Goal: Information Seeking & Learning: Learn about a topic

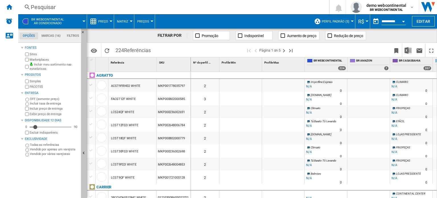
click at [82, 142] on button "Ocultar" at bounding box center [84, 152] width 6 height 249
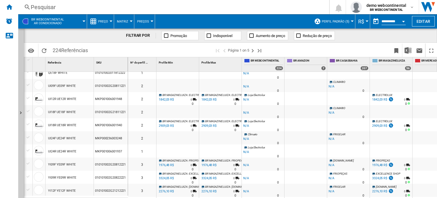
scroll to position [585, 0]
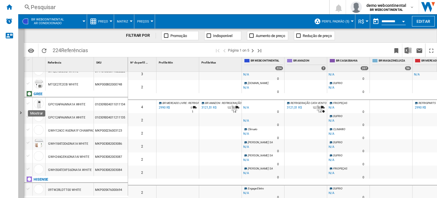
click at [22, 99] on button "Mostrar" at bounding box center [21, 112] width 6 height 169
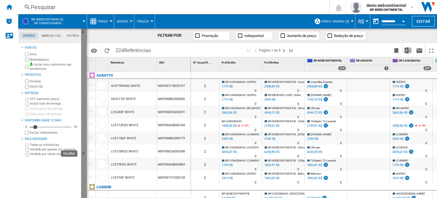
click at [83, 151] on ng-md-icon "Ocultar" at bounding box center [84, 153] width 7 height 7
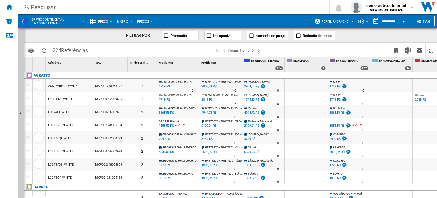
click at [102, 21] on span "Preço" at bounding box center [103, 22] width 10 height 4
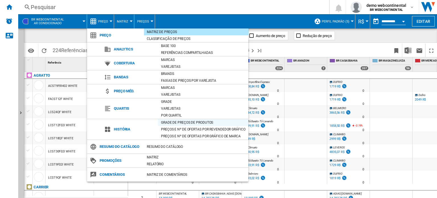
click at [173, 121] on div "Grade de preços de produtos" at bounding box center [203, 122] width 90 height 6
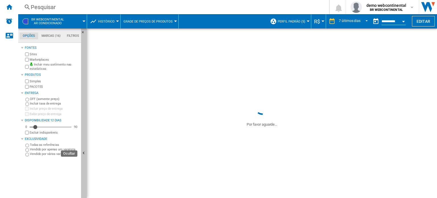
click at [83, 150] on ng-md-icon "Ocultar" at bounding box center [84, 153] width 7 height 7
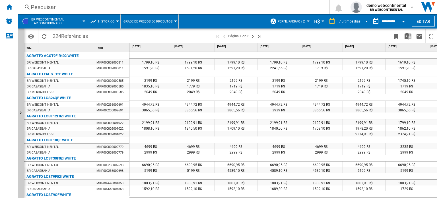
click at [365, 20] on span "REPORTS.WIZARD.STEPS.REPORT.STEPS.REPORT_OPTIONS.PERIOD: 7 últimos dias" at bounding box center [364, 20] width 7 height 5
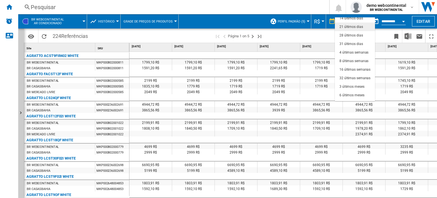
scroll to position [7, 0]
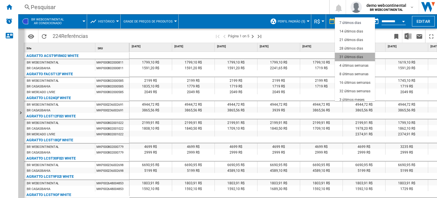
click at [357, 59] on div "31 últimos dias" at bounding box center [351, 57] width 24 height 5
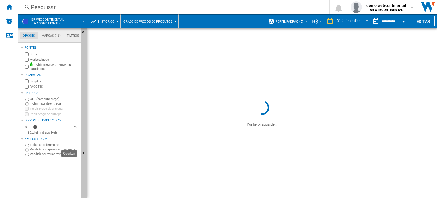
click at [84, 129] on button "Ocultar" at bounding box center [84, 152] width 6 height 249
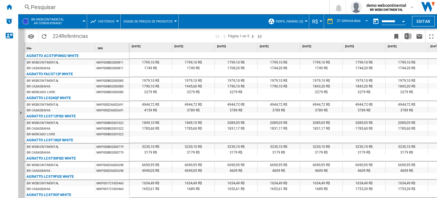
click at [401, 20] on button "Open calendar" at bounding box center [403, 20] width 10 height 10
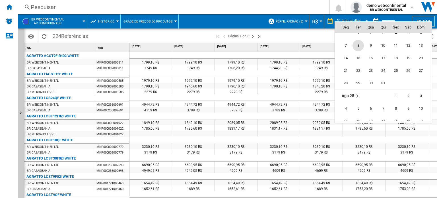
scroll to position [2656, 0]
click at [323, 37] on div at bounding box center [218, 99] width 437 height 198
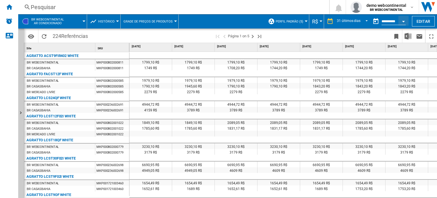
click at [167, 24] on button "Grade de preços de produtos" at bounding box center [149, 21] width 52 height 14
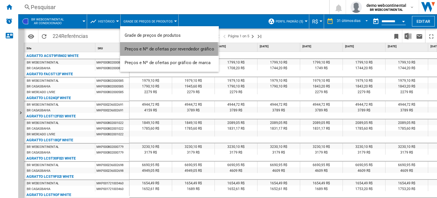
click at [136, 50] on span "Preços e Nº de ofertas por revendedor gráfico" at bounding box center [170, 48] width 90 height 5
